Goal: Task Accomplishment & Management: Manage account settings

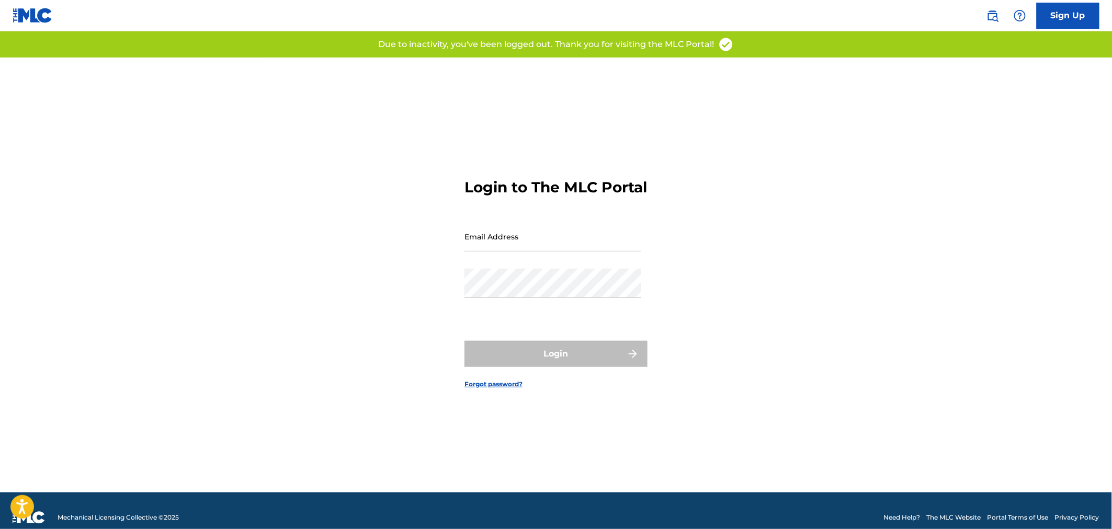
click at [536, 252] on input "Email Address" at bounding box center [552, 237] width 177 height 30
type input "[EMAIL_ADDRESS][PERSON_NAME][DOMAIN_NAME]"
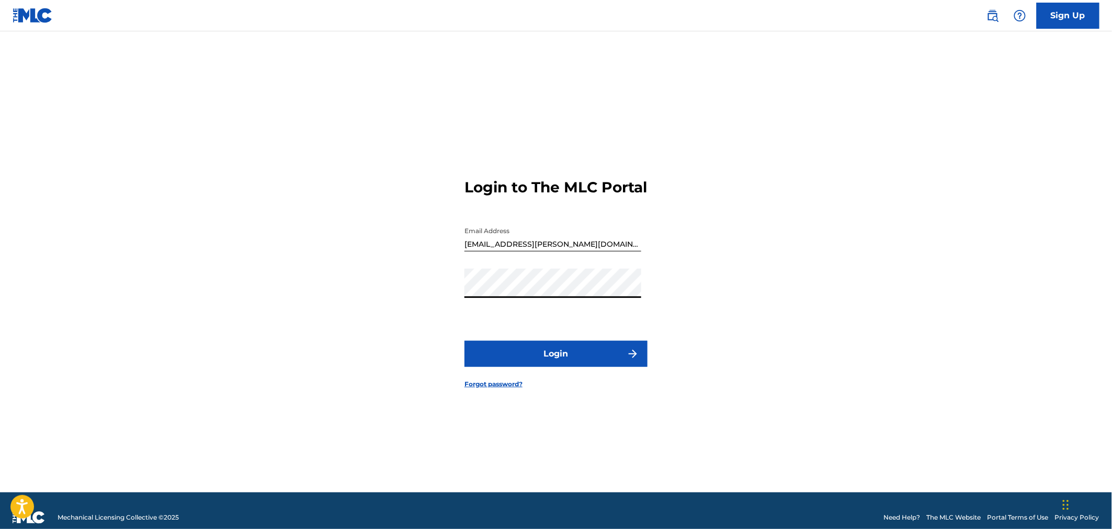
click at [464, 341] on button "Login" at bounding box center [555, 354] width 183 height 26
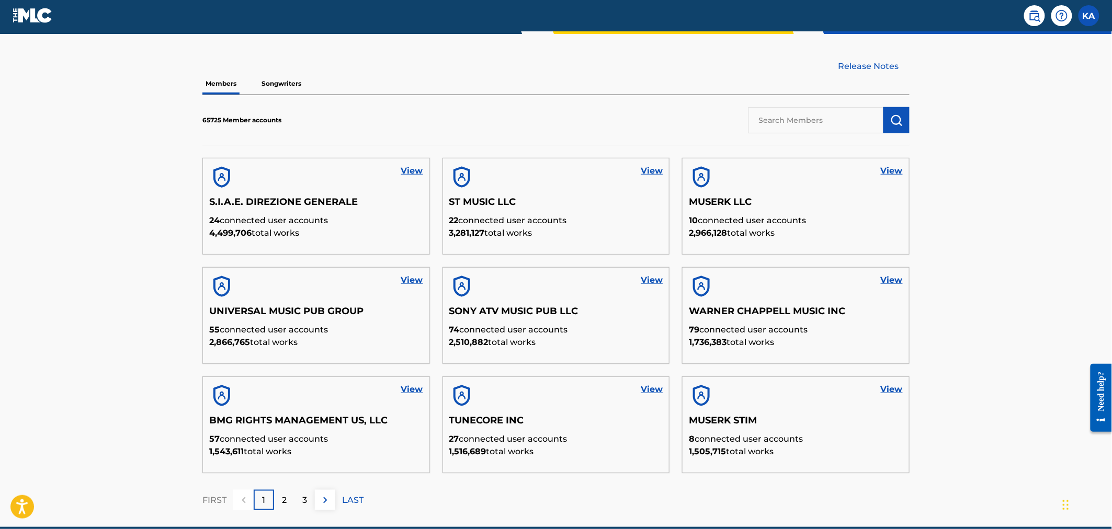
scroll to position [288, 0]
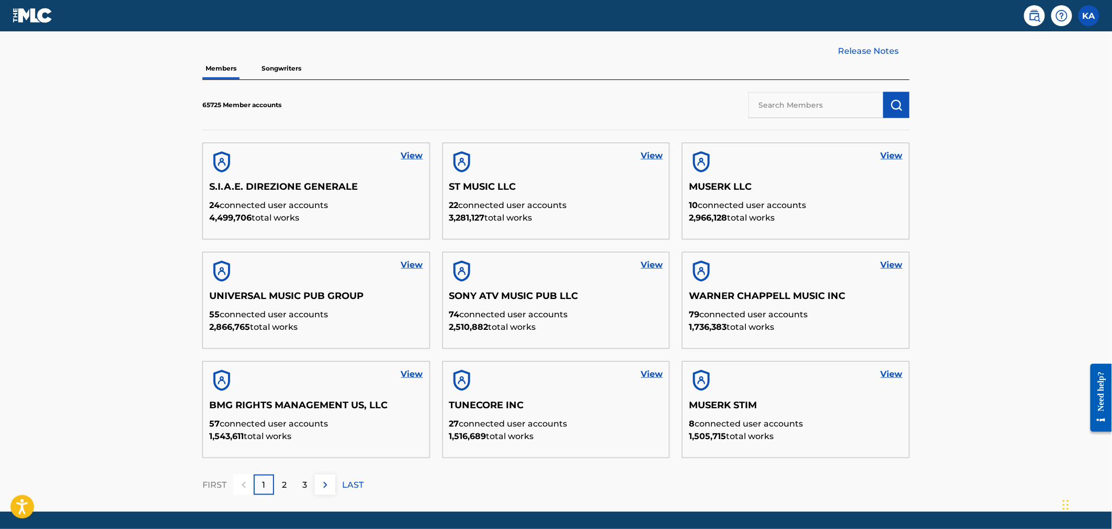
click at [404, 264] on link "View" at bounding box center [412, 265] width 22 height 13
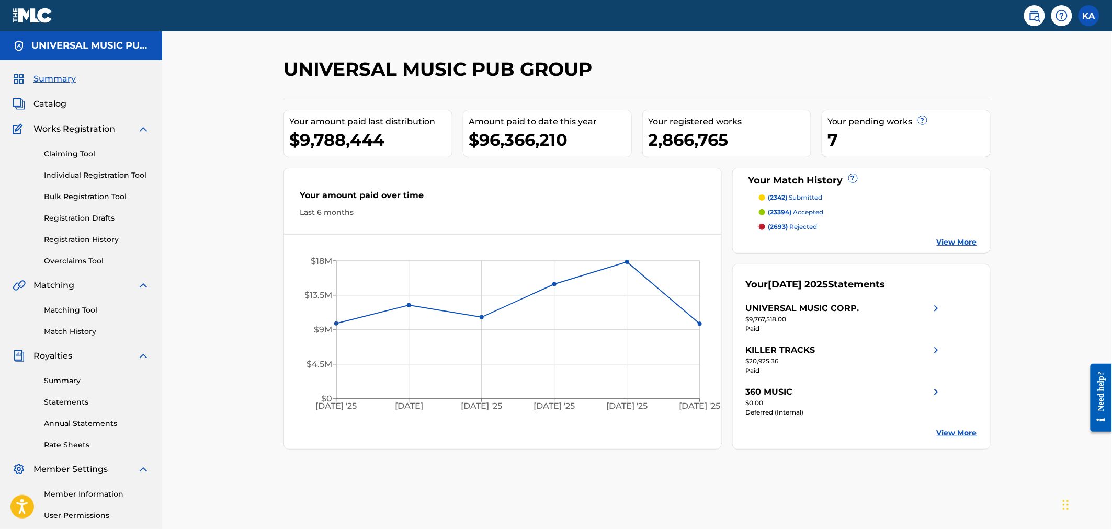
scroll to position [97, 0]
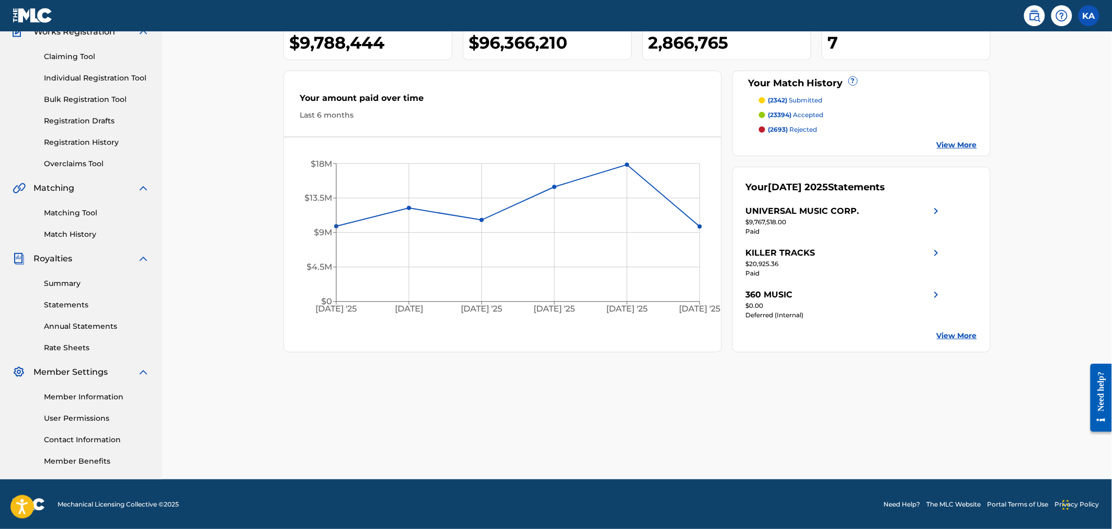
click at [84, 417] on link "User Permissions" at bounding box center [97, 418] width 106 height 11
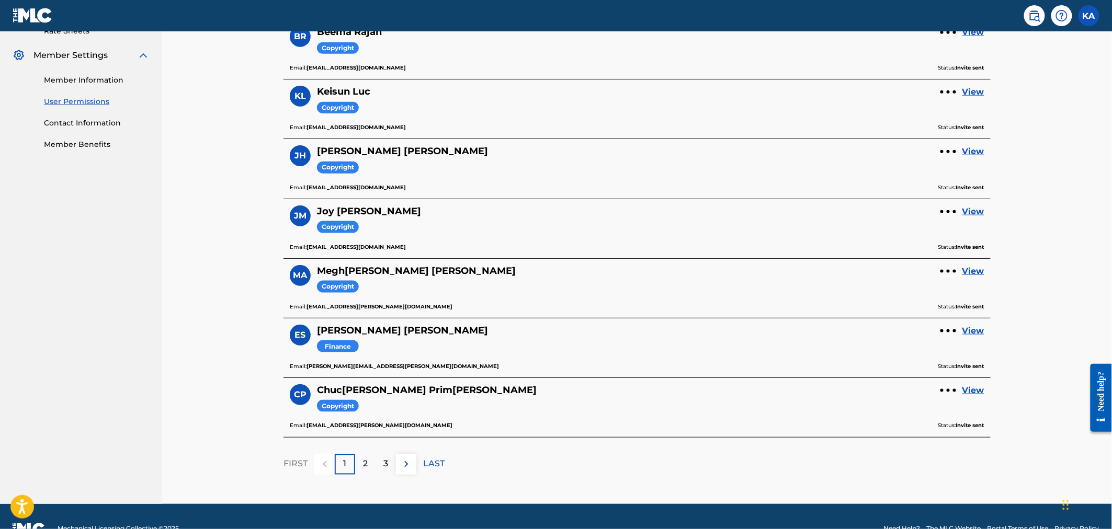
scroll to position [439, 0]
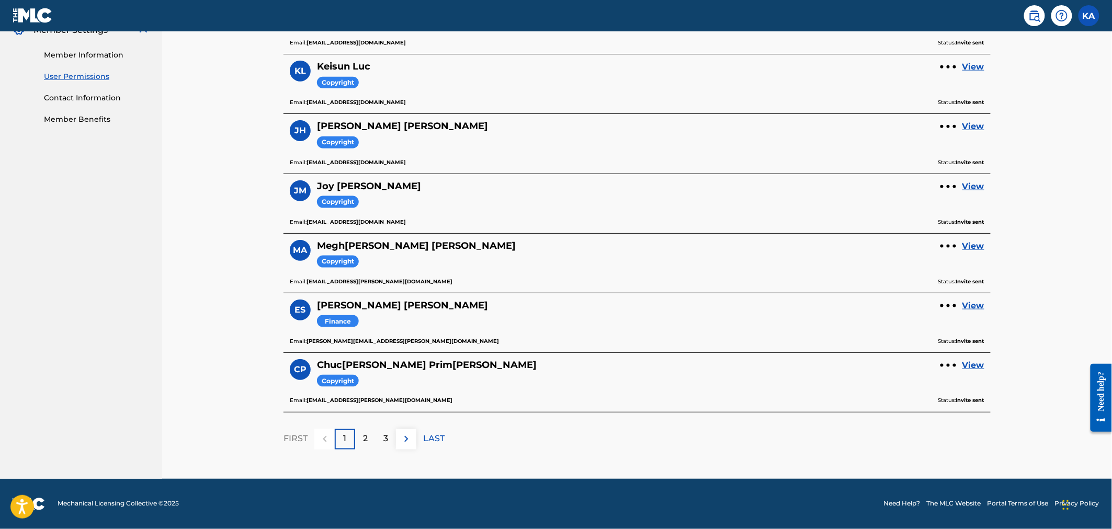
click at [367, 436] on p "2" at bounding box center [365, 439] width 5 height 13
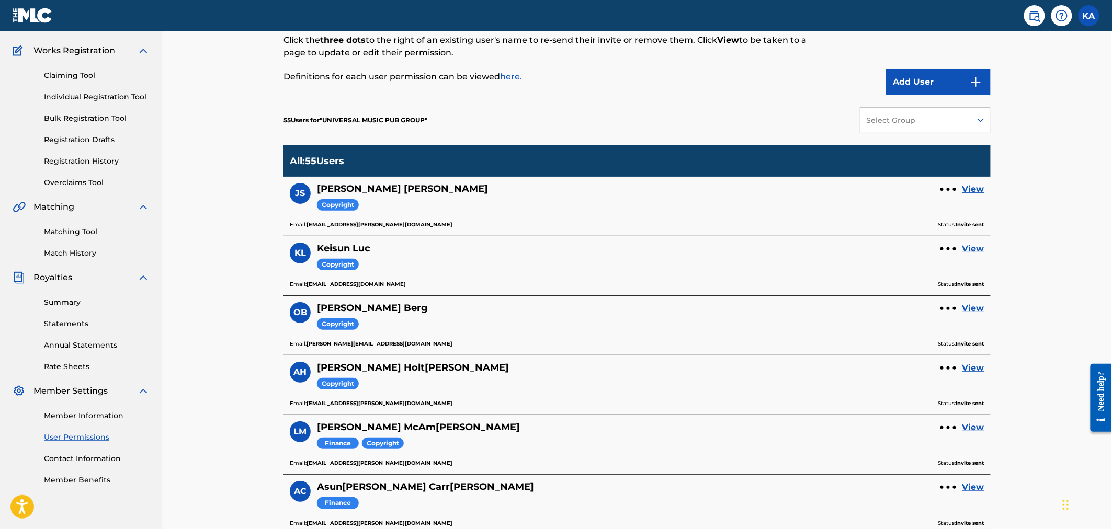
scroll to position [0, 0]
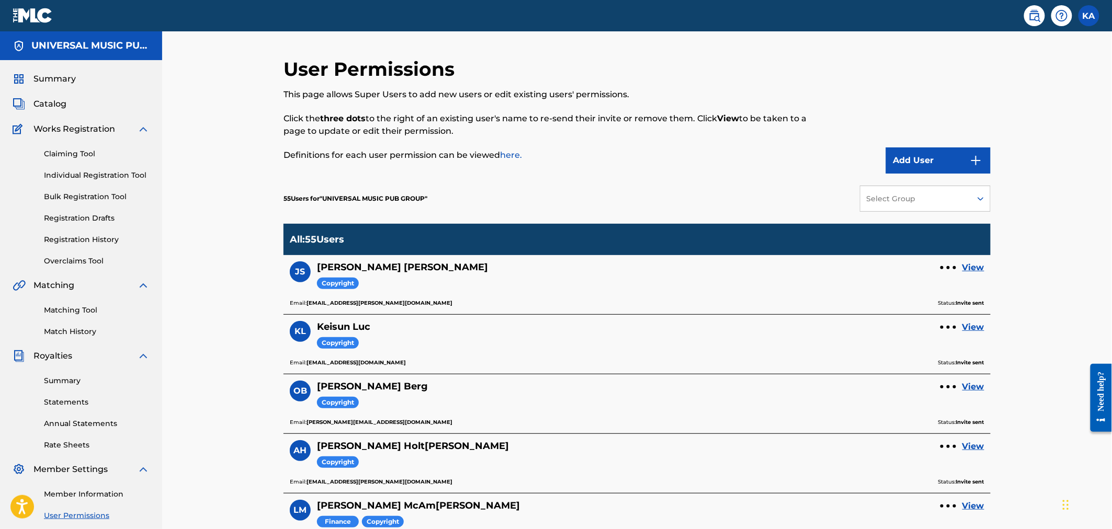
click at [38, 13] on img at bounding box center [33, 15] width 40 height 15
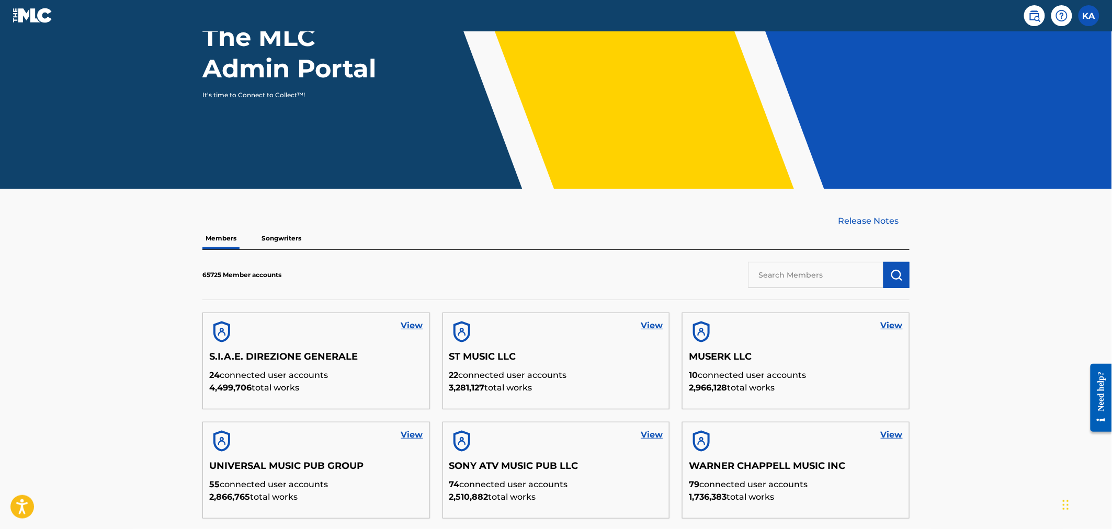
scroll to position [123, 0]
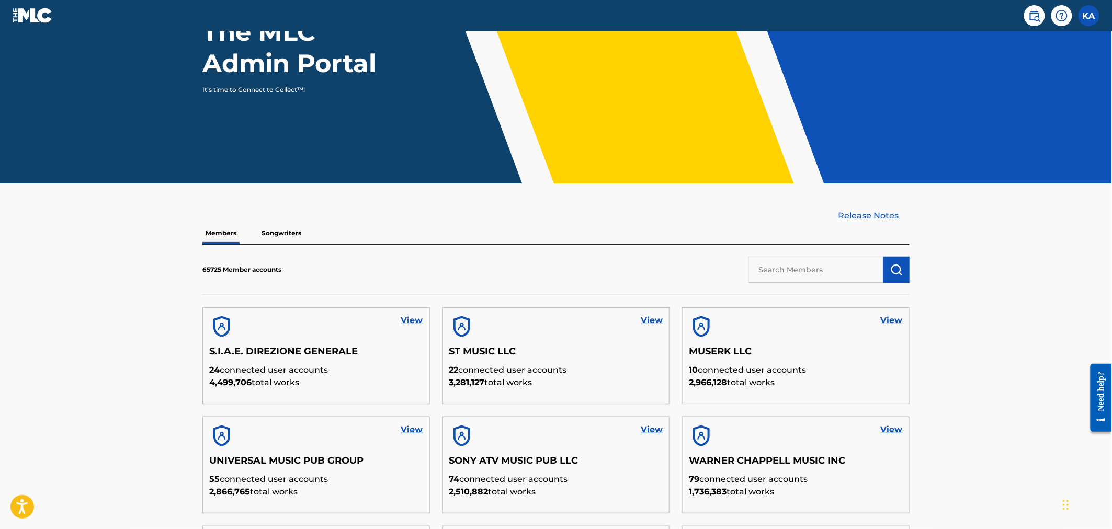
click at [276, 228] on p "Songwriters" at bounding box center [281, 233] width 46 height 22
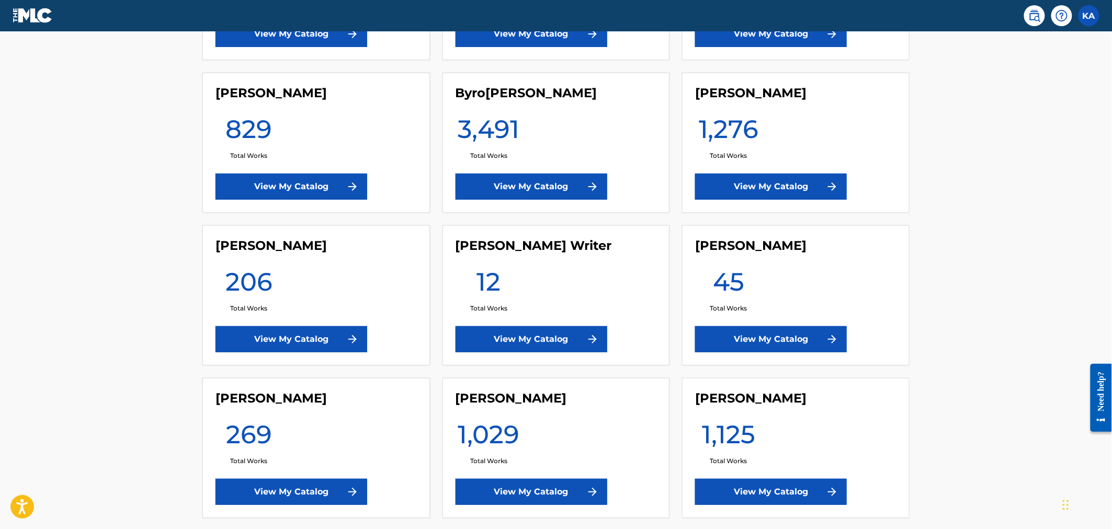
scroll to position [817, 0]
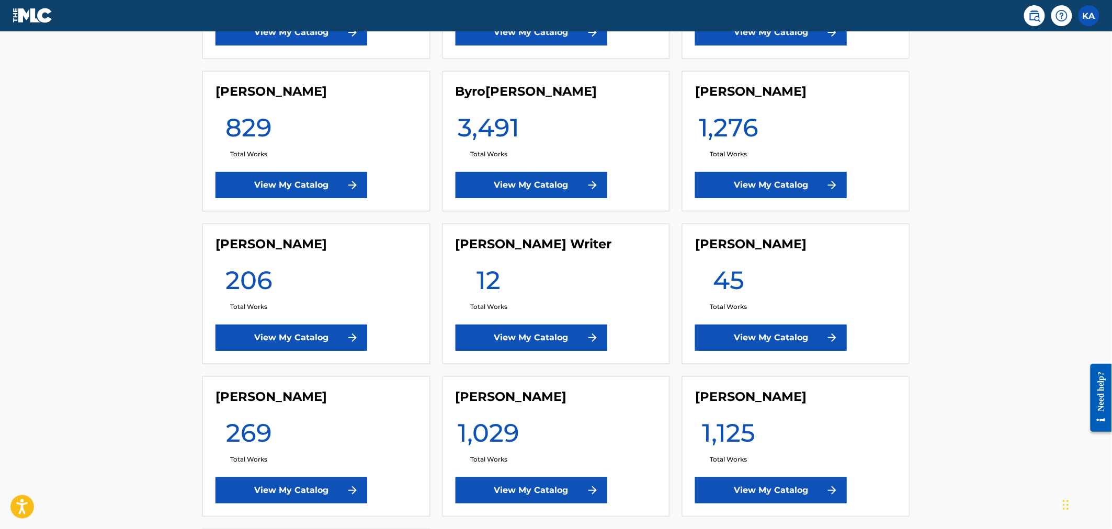
click at [778, 179] on link "View My Catalog" at bounding box center [771, 185] width 152 height 26
